Goal: Task Accomplishment & Management: Manage account settings

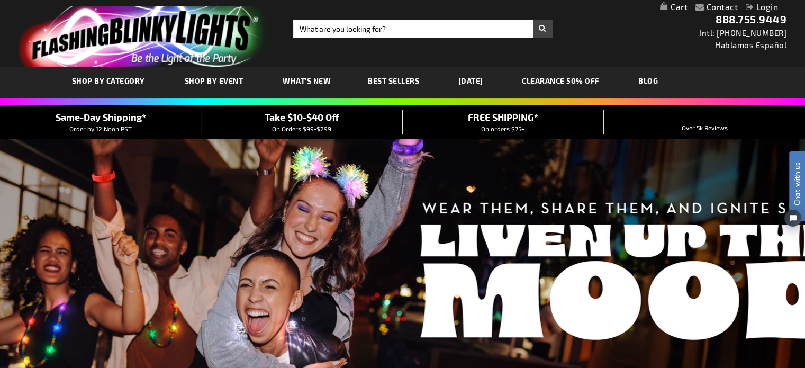
type input "[EMAIL_ADDRESS][DOMAIN_NAME]"
click at [766, 6] on link "Login" at bounding box center [762, 7] width 32 height 10
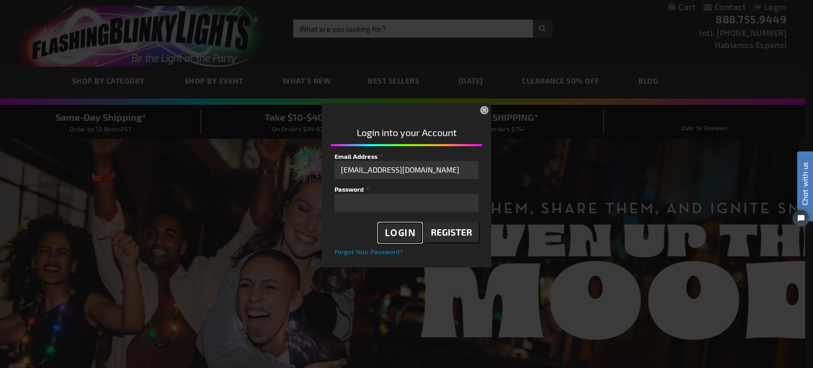
click at [405, 230] on span "Login" at bounding box center [400, 233] width 31 height 12
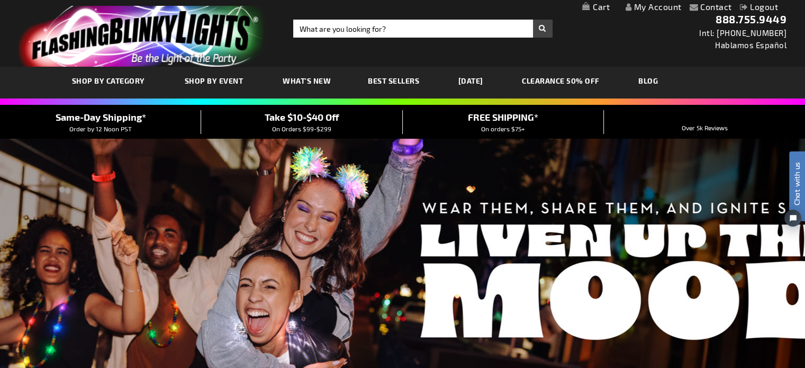
click at [650, 6] on link "My Account" at bounding box center [654, 7] width 56 height 10
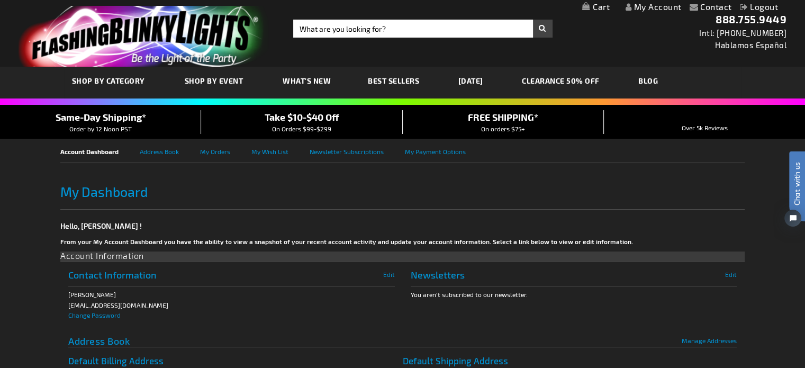
click at [602, 6] on link "My Cart" at bounding box center [597, 7] width 28 height 10
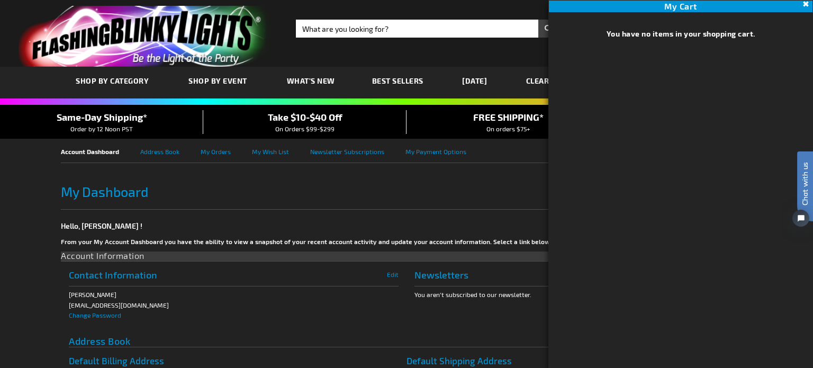
click at [804, 2] on button "Close" at bounding box center [805, 4] width 12 height 12
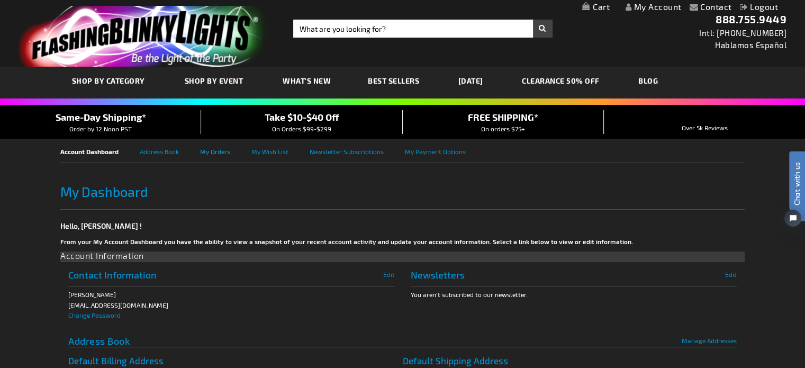
click at [217, 153] on link "My Orders" at bounding box center [225, 151] width 51 height 24
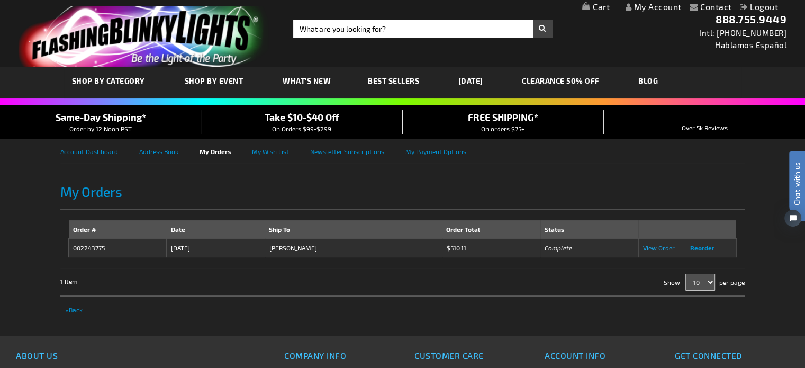
click at [651, 245] on span "View Order" at bounding box center [659, 247] width 32 height 7
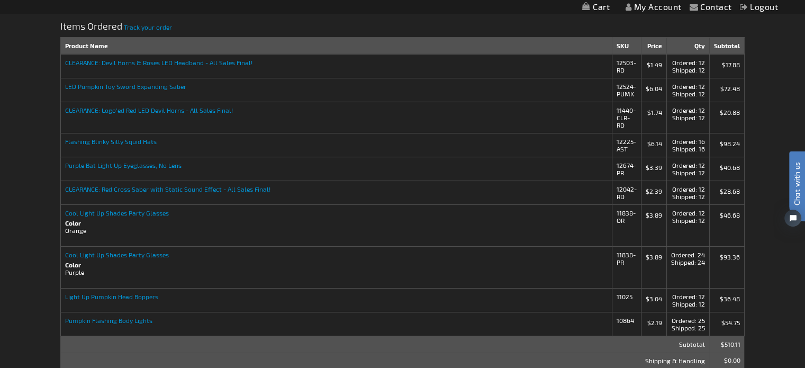
scroll to position [159, 0]
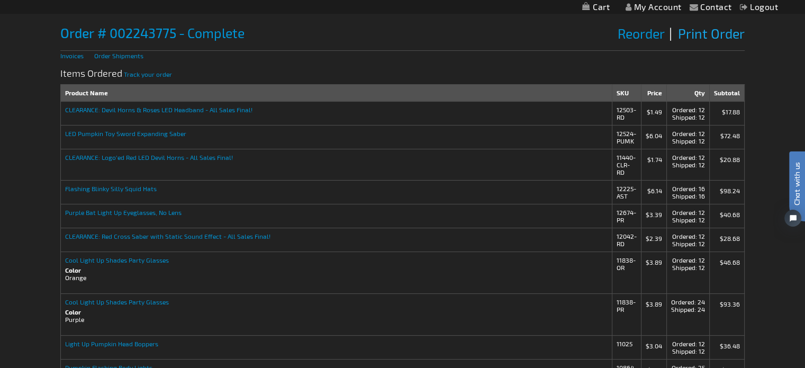
click at [700, 34] on span "Print Order" at bounding box center [711, 33] width 67 height 16
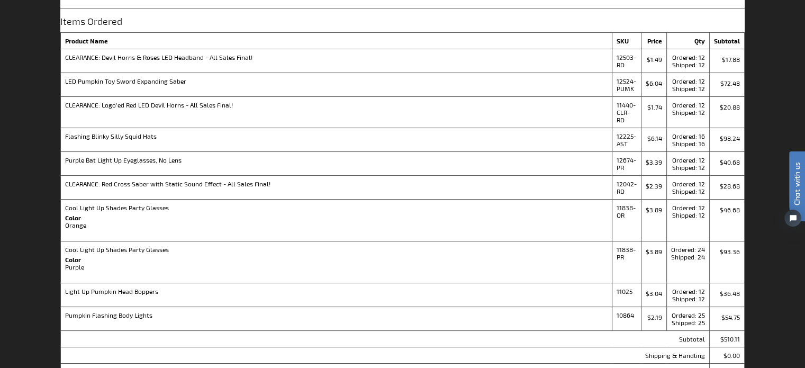
scroll to position [106, 0]
